Goal: Task Accomplishment & Management: Manage account settings

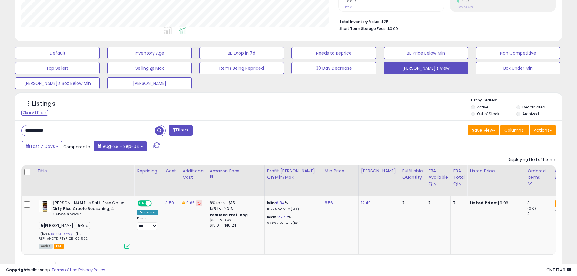
scroll to position [124, 317]
drag, startPoint x: 71, startPoint y: 132, endPoint x: 15, endPoint y: 129, distance: 56.7
click at [15, 129] on div "Listings Clear All Filters" at bounding box center [288, 187] width 555 height 197
type input "***"
click at [158, 132] on span "button" at bounding box center [159, 130] width 9 height 9
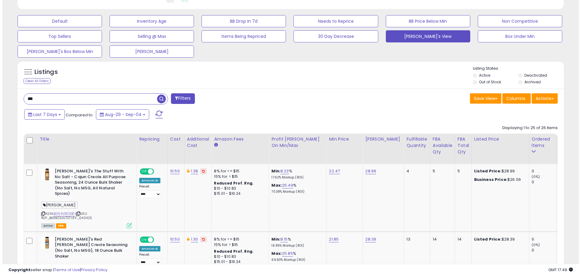
scroll to position [206, 0]
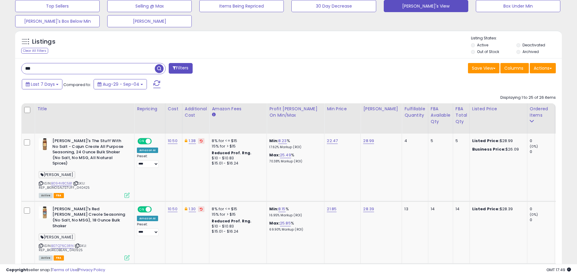
drag, startPoint x: 39, startPoint y: 68, endPoint x: 10, endPoint y: 67, distance: 29.4
click at [180, 67] on button "Filters" at bounding box center [181, 68] width 24 height 11
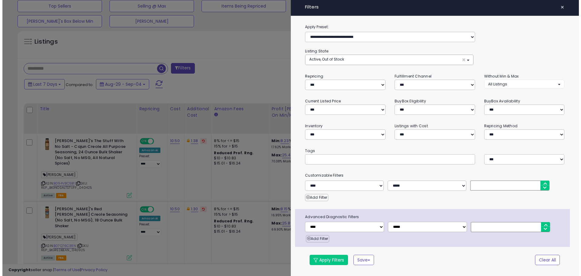
scroll to position [124, 320]
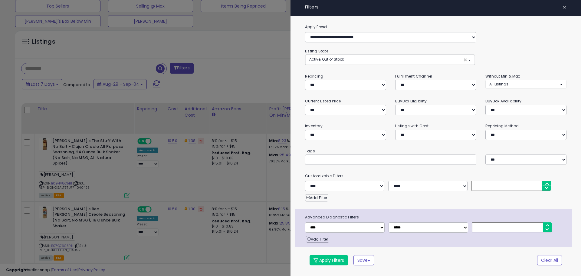
click at [314, 158] on input "text" at bounding box center [354, 159] width 91 height 6
type input "***"
click at [334, 259] on button "Apply Filters" at bounding box center [329, 260] width 38 height 10
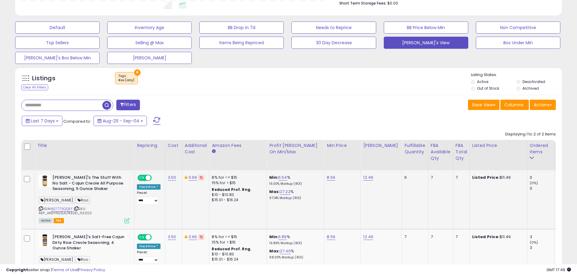
scroll to position [212, 0]
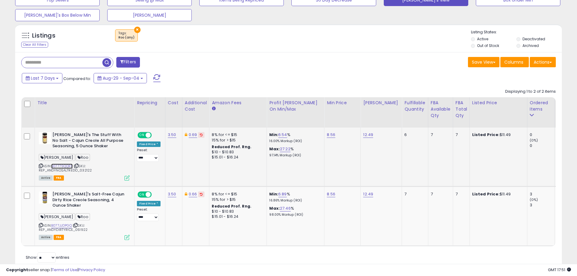
click at [58, 166] on link "B07779QQRF" at bounding box center [61, 165] width 21 height 5
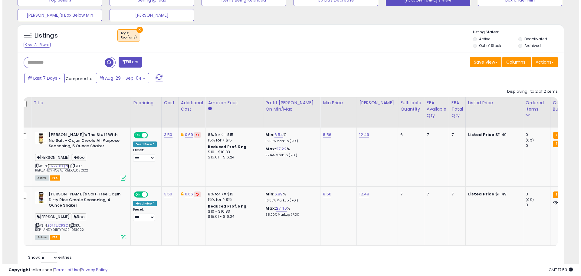
scroll to position [0, 0]
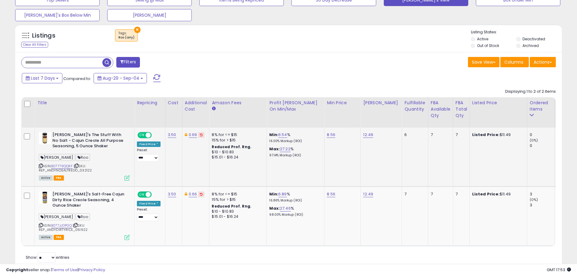
click at [127, 176] on icon at bounding box center [126, 177] width 5 height 5
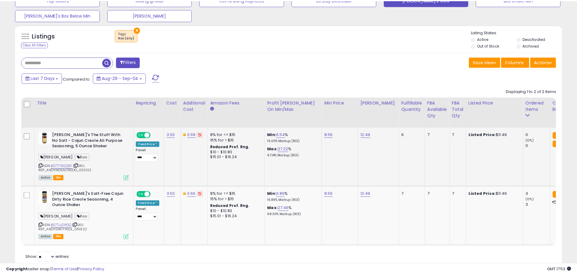
scroll to position [124, 320]
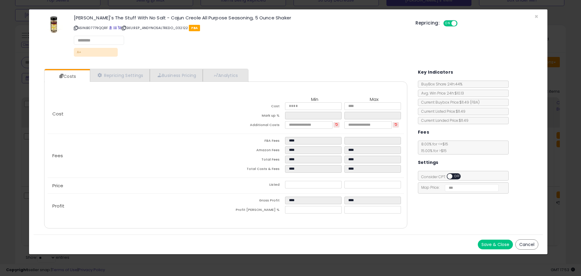
select select "**********"
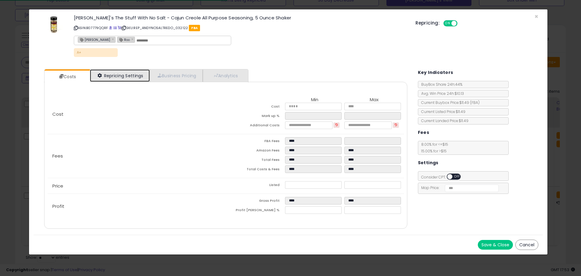
click at [123, 75] on link "Repricing Settings" at bounding box center [120, 75] width 60 height 12
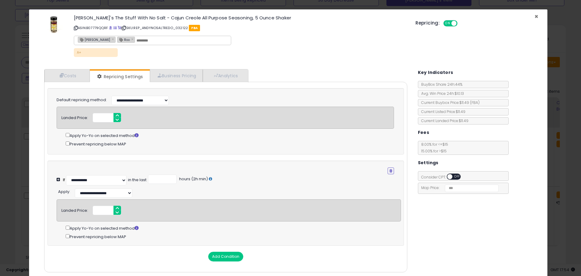
click at [535, 16] on span "×" at bounding box center [537, 16] width 4 height 9
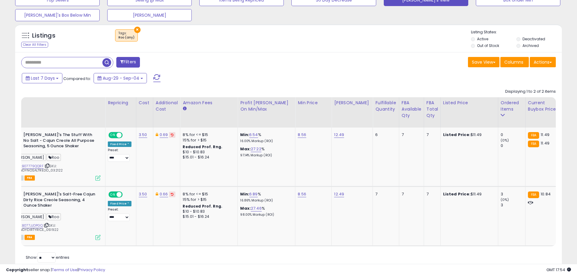
scroll to position [0, 0]
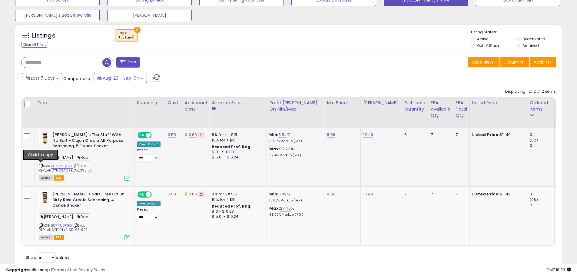
click at [40, 165] on icon at bounding box center [41, 165] width 4 height 3
